Goal: Information Seeking & Learning: Learn about a topic

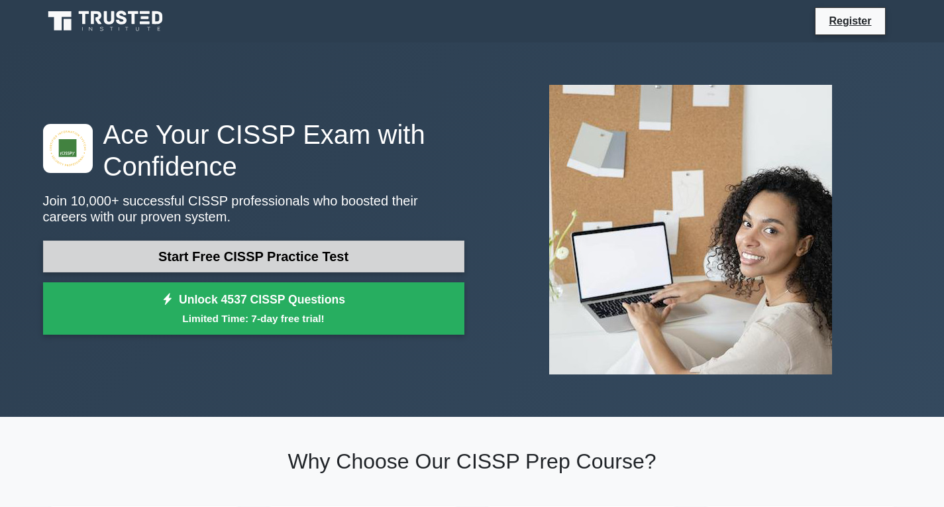
click at [303, 254] on link "Start Free CISSP Practice Test" at bounding box center [253, 256] width 421 height 32
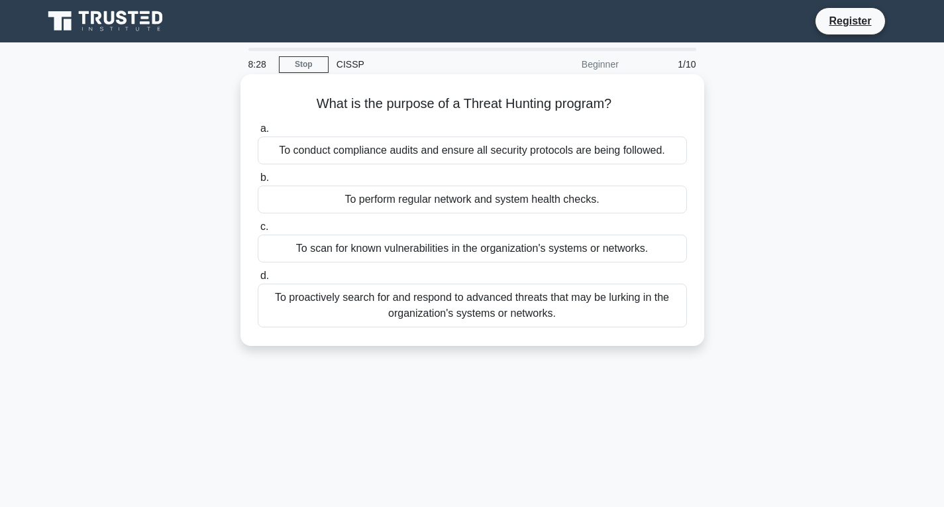
click at [425, 313] on div "To proactively search for and respond to advanced threats that may be lurking i…" at bounding box center [472, 305] width 429 height 44
click at [258, 280] on input "d. To proactively search for and respond to advanced threats that may be lurkin…" at bounding box center [258, 275] width 0 height 9
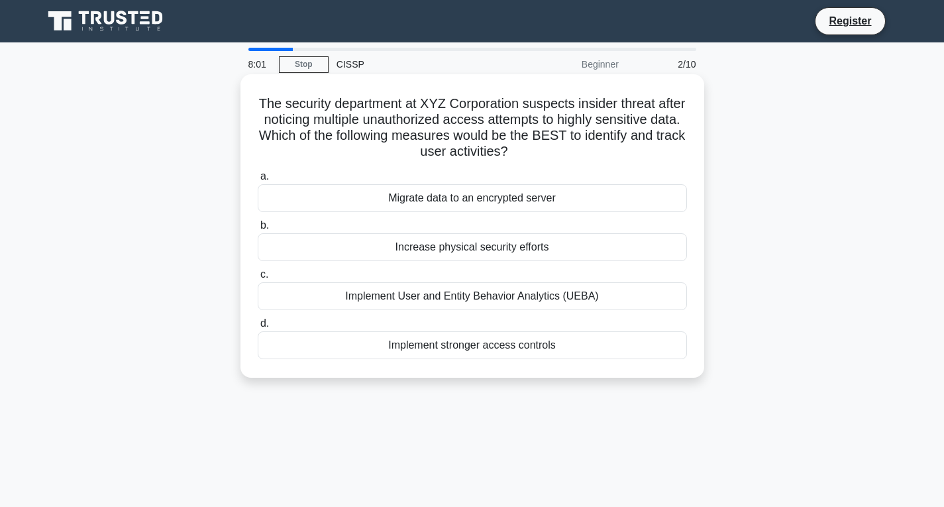
click at [585, 303] on div "Implement User and Entity Behavior Analytics (UEBA)" at bounding box center [472, 296] width 429 height 28
click at [258, 279] on input "c. Implement User and Entity Behavior Analytics (UEBA)" at bounding box center [258, 274] width 0 height 9
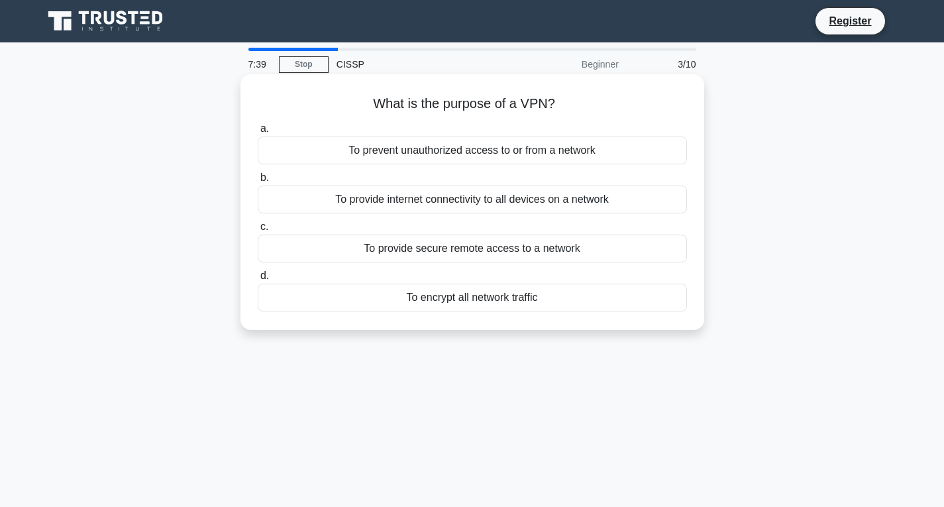
click at [521, 297] on div "To encrypt all network traffic" at bounding box center [472, 297] width 429 height 28
click at [258, 280] on input "d. To encrypt all network traffic" at bounding box center [258, 275] width 0 height 9
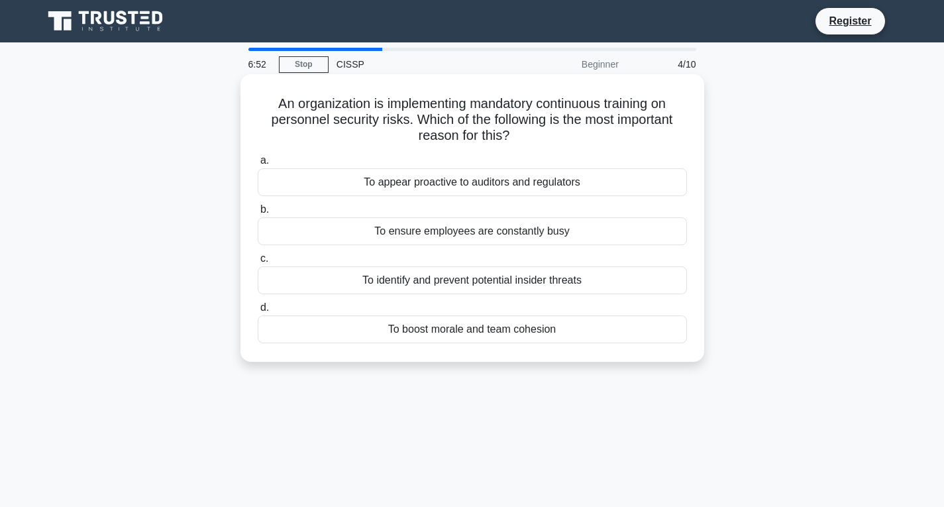
click at [496, 290] on div "To identify and prevent potential insider threats" at bounding box center [472, 280] width 429 height 28
click at [258, 263] on input "c. To identify and prevent potential insider threats" at bounding box center [258, 258] width 0 height 9
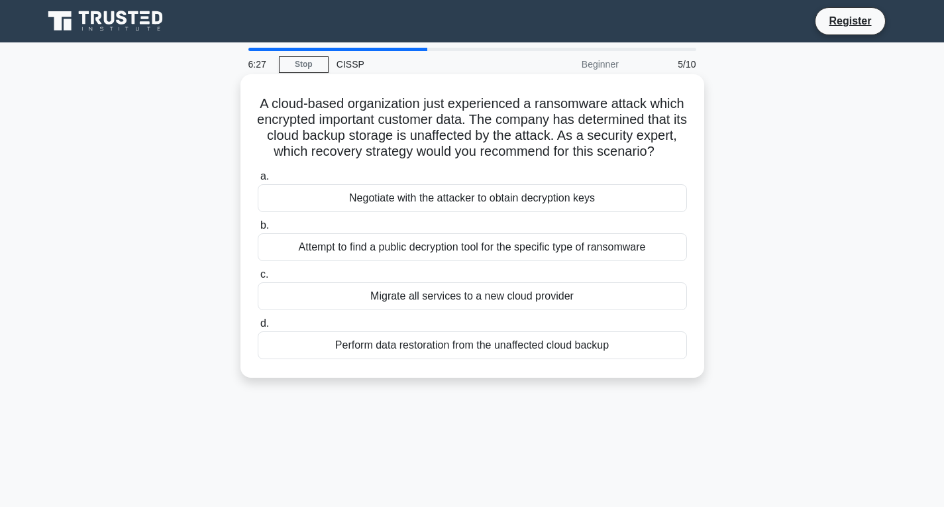
scroll to position [66, 0]
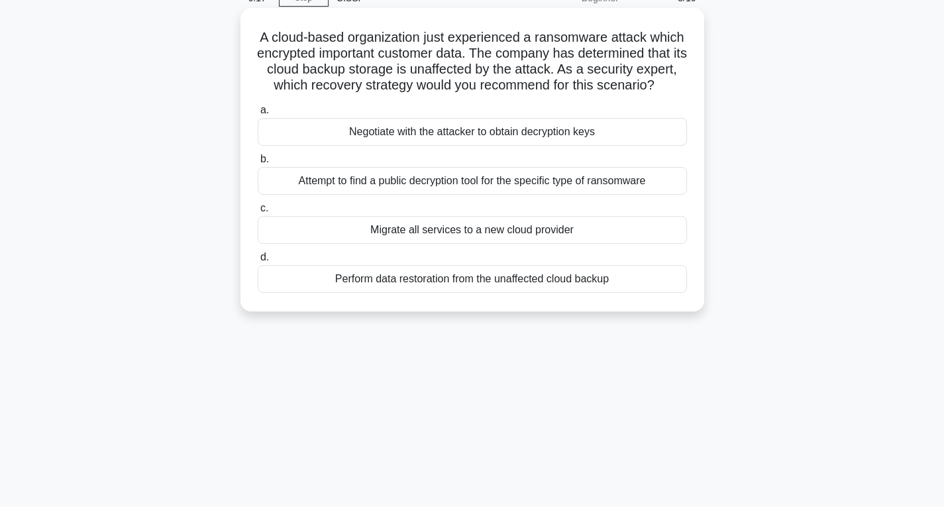
click at [480, 293] on div "Perform data restoration from the unaffected cloud backup" at bounding box center [472, 279] width 429 height 28
click at [258, 262] on input "d. Perform data restoration from the unaffected cloud backup" at bounding box center [258, 257] width 0 height 9
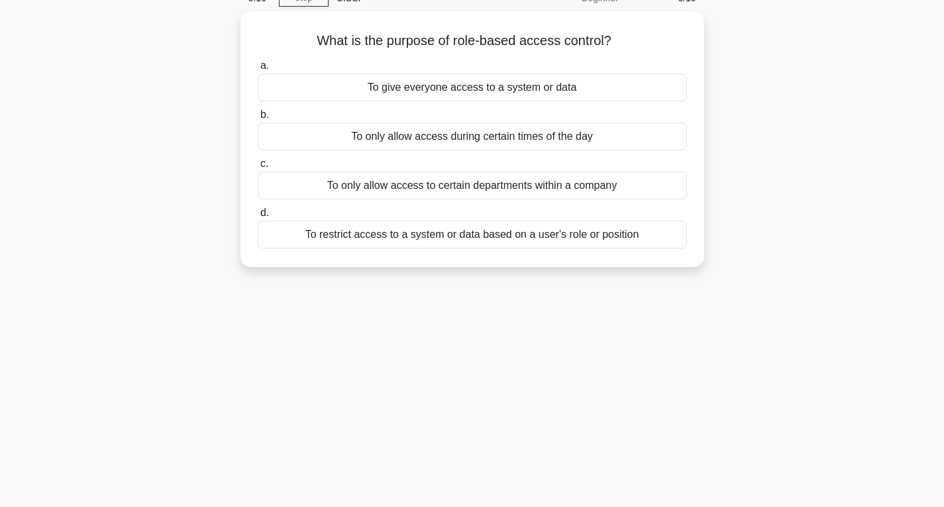
scroll to position [0, 0]
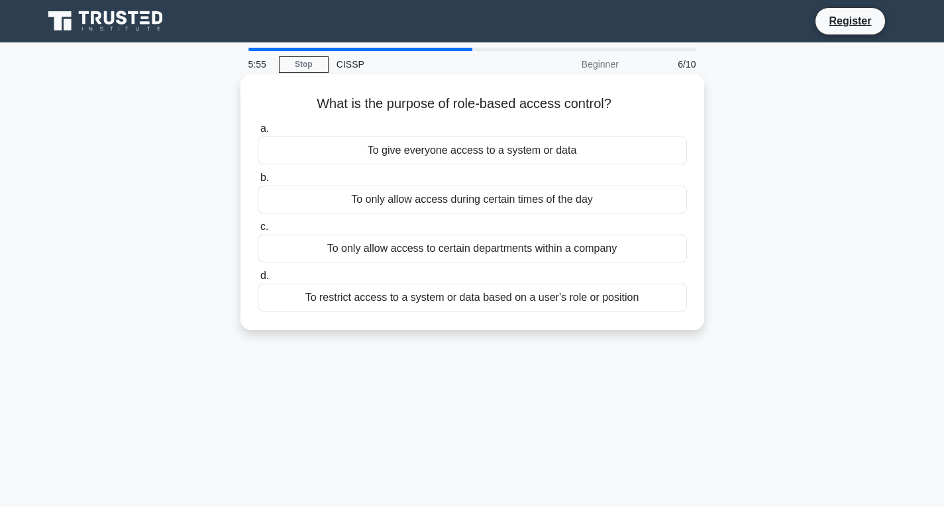
click at [537, 295] on div "To restrict access to a system or data based on a user's role or position" at bounding box center [472, 297] width 429 height 28
click at [258, 280] on input "d. To restrict access to a system or data based on a user's role or position" at bounding box center [258, 275] width 0 height 9
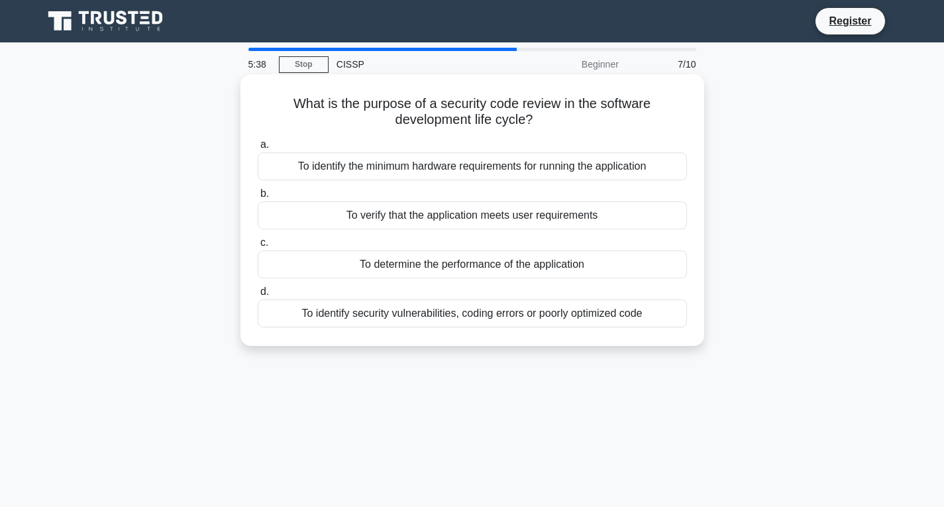
click at [469, 313] on div "To identify security vulnerabilities, coding errors or poorly optimized code" at bounding box center [472, 313] width 429 height 28
click at [258, 296] on input "d. To identify security vulnerabilities, coding errors or poorly optimized code" at bounding box center [258, 291] width 0 height 9
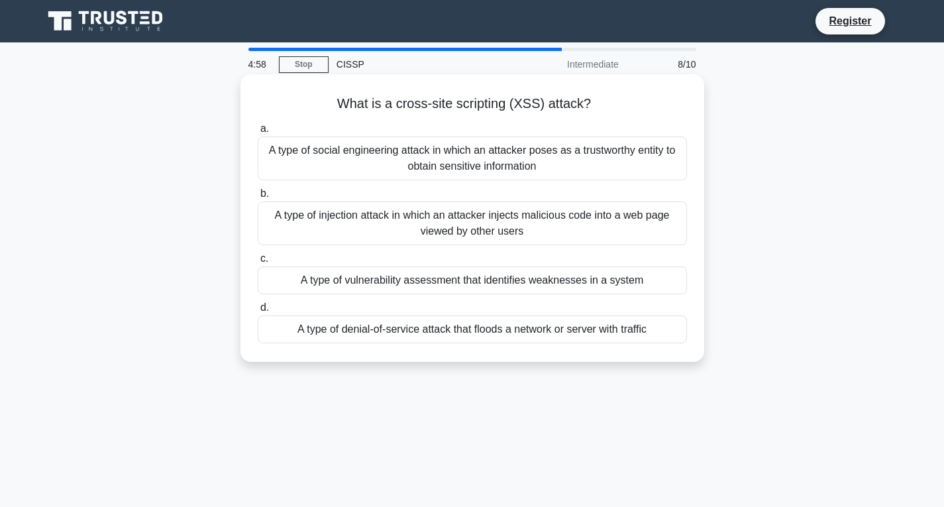
click at [489, 231] on div "A type of injection attack in which an attacker injects malicious code into a w…" at bounding box center [472, 223] width 429 height 44
click at [258, 198] on input "b. A type of injection attack in which an attacker injects malicious code into …" at bounding box center [258, 193] width 0 height 9
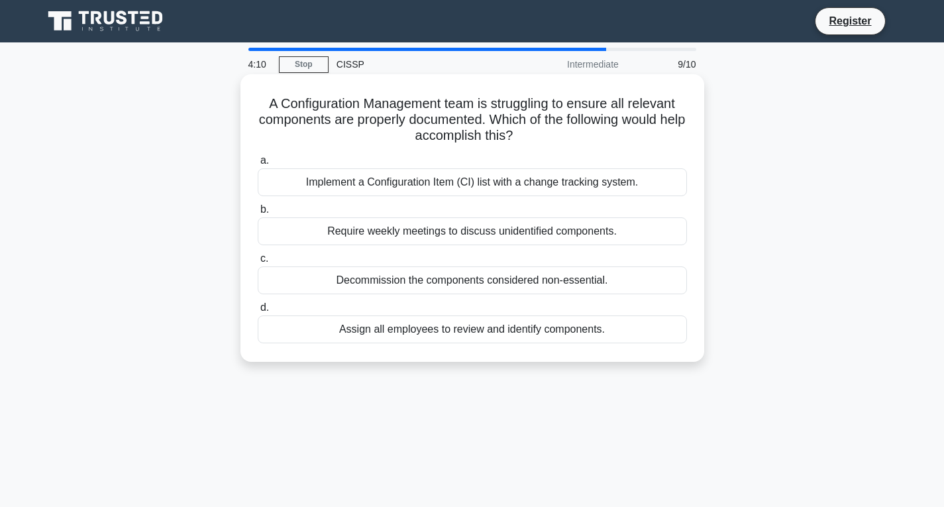
click at [492, 186] on div "Implement a Configuration Item (CI) list with a change tracking system." at bounding box center [472, 182] width 429 height 28
click at [258, 165] on input "a. Implement a Configuration Item (CI) list with a change tracking system." at bounding box center [258, 160] width 0 height 9
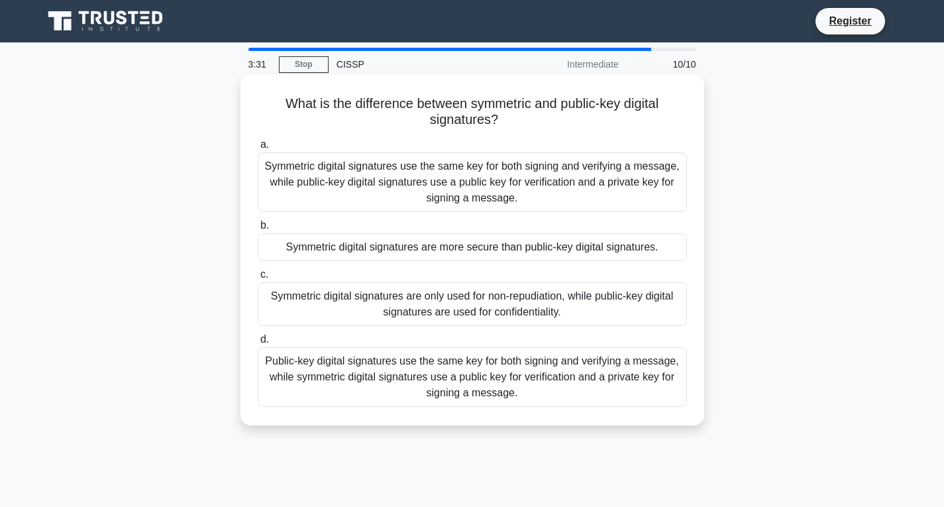
click at [532, 381] on div "Public-key digital signatures use the same key for both signing and verifying a…" at bounding box center [472, 377] width 429 height 60
click at [258, 344] on input "d. Public-key digital signatures use the same key for both signing and verifyin…" at bounding box center [258, 339] width 0 height 9
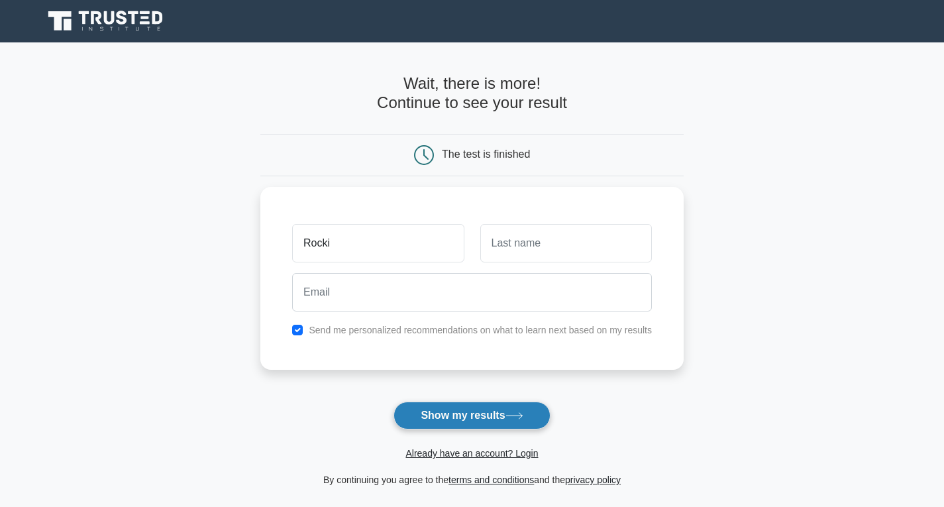
type input "Rocki"
click at [509, 422] on button "Show my results" at bounding box center [471, 415] width 156 height 28
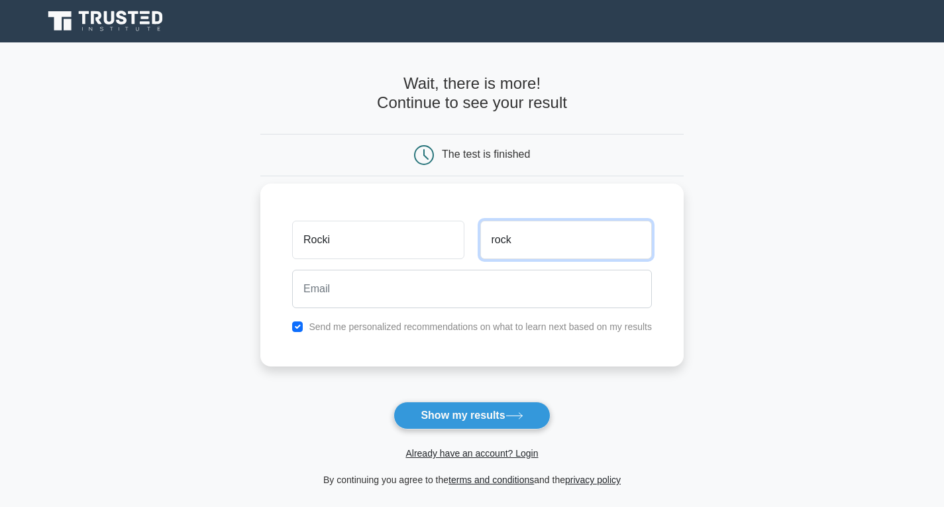
type input "rock"
click at [438, 324] on label "Send me personalized recommendations on what to learn next based on my results" at bounding box center [480, 326] width 343 height 11
click at [301, 328] on input "checkbox" at bounding box center [297, 326] width 11 height 11
checkbox input "false"
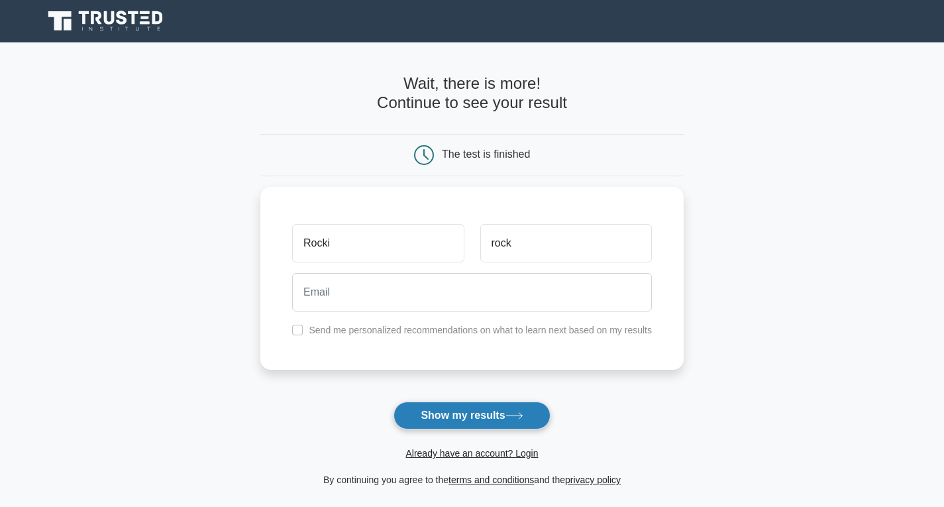
click at [435, 420] on button "Show my results" at bounding box center [471, 415] width 156 height 28
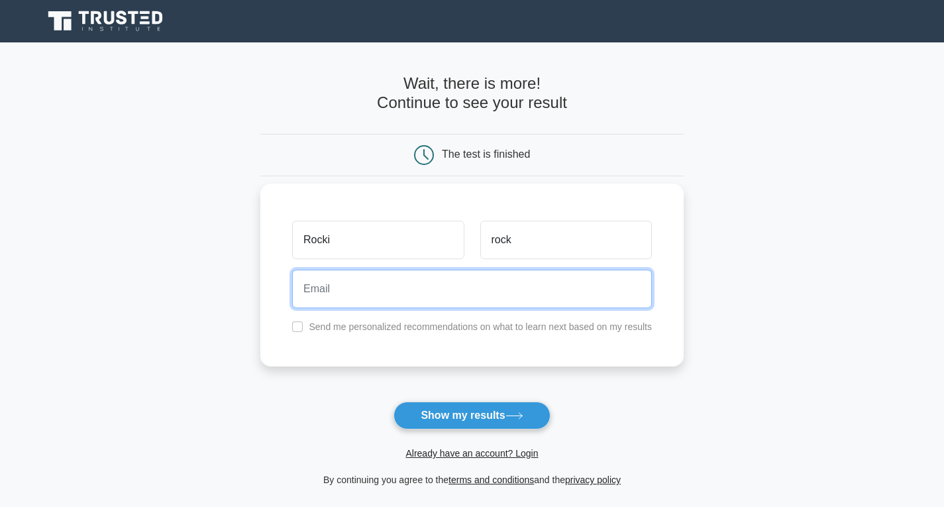
click at [464, 301] on input "email" at bounding box center [472, 288] width 360 height 38
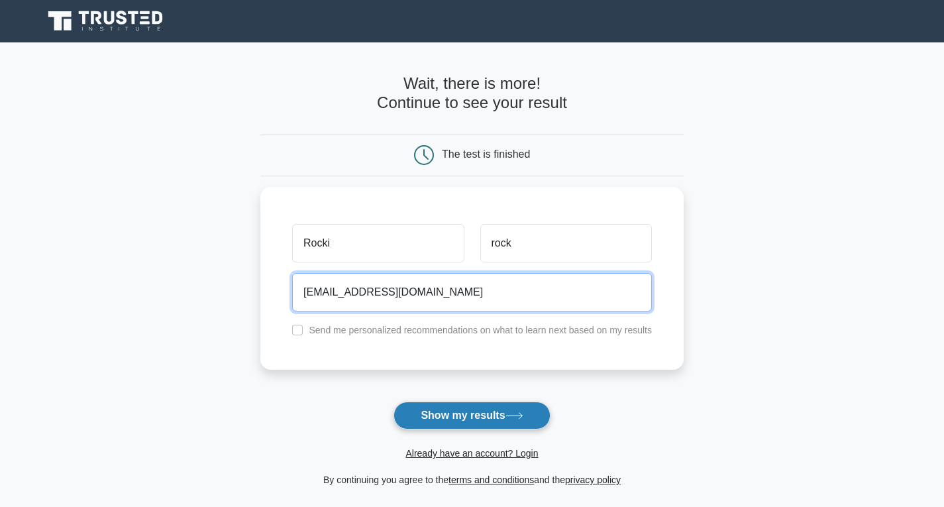
type input "htunlinaung09@gmail.com"
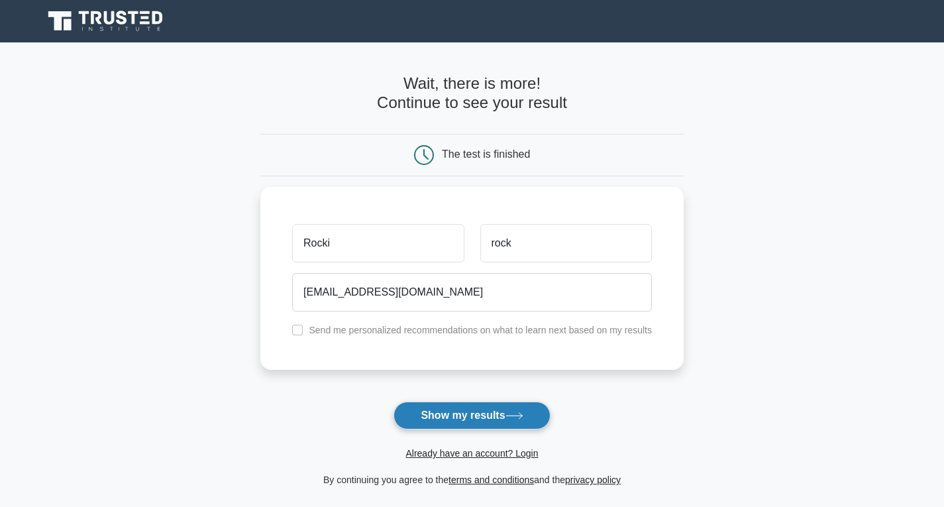
click at [462, 423] on button "Show my results" at bounding box center [471, 415] width 156 height 28
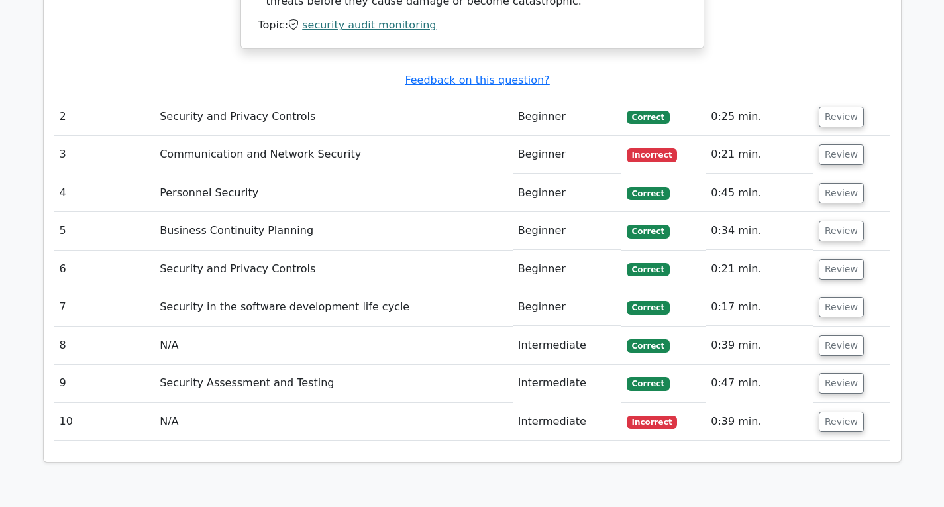
scroll to position [1390, 0]
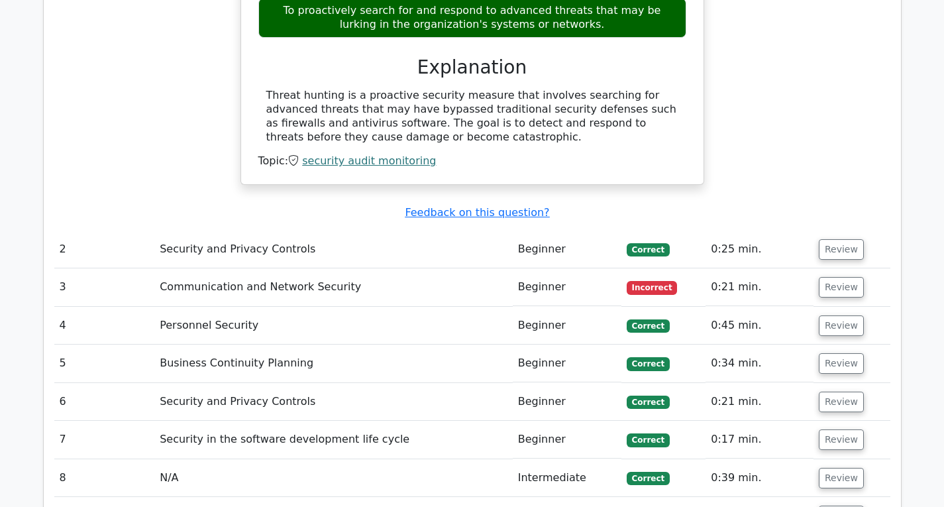
click at [302, 268] on td "Communication and Network Security" at bounding box center [333, 287] width 358 height 38
click at [838, 277] on button "Review" at bounding box center [840, 287] width 45 height 21
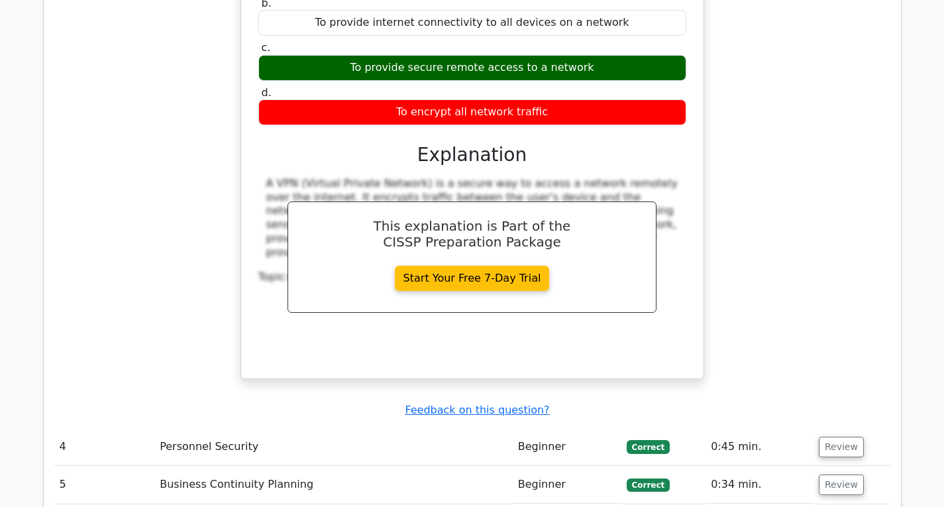
scroll to position [2119, 0]
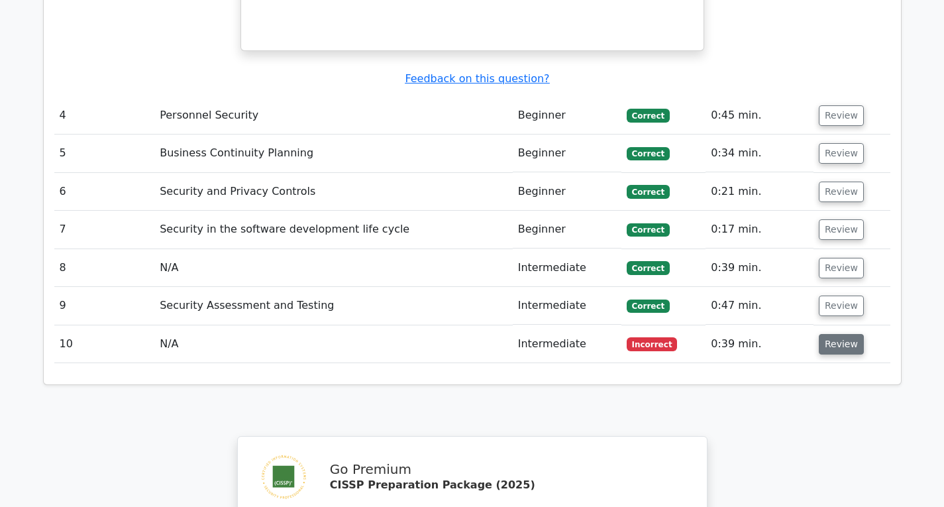
click at [836, 334] on button "Review" at bounding box center [840, 344] width 45 height 21
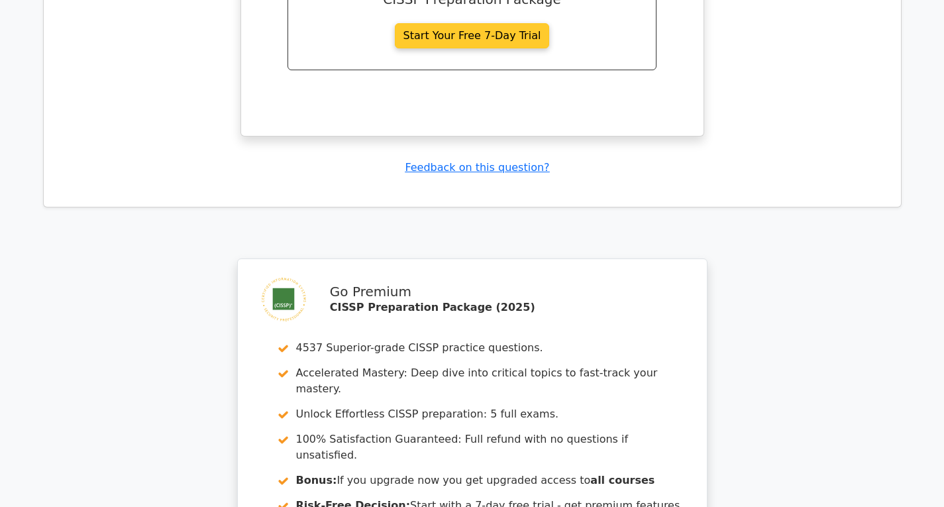
scroll to position [3162, 0]
